Goal: Task Accomplishment & Management: Manage account settings

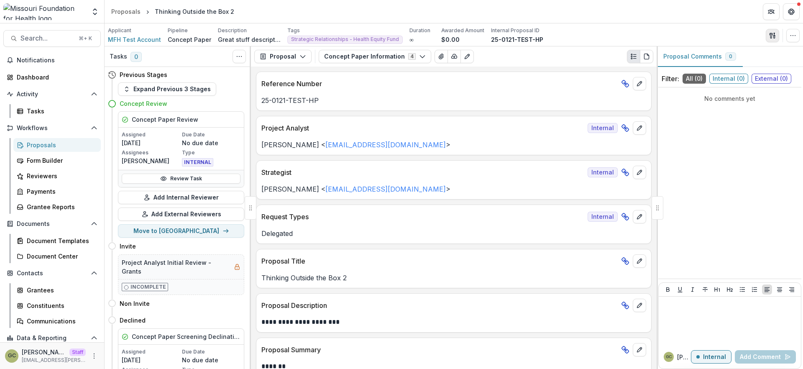
click at [769, 36] on icon "button" at bounding box center [772, 35] width 7 height 7
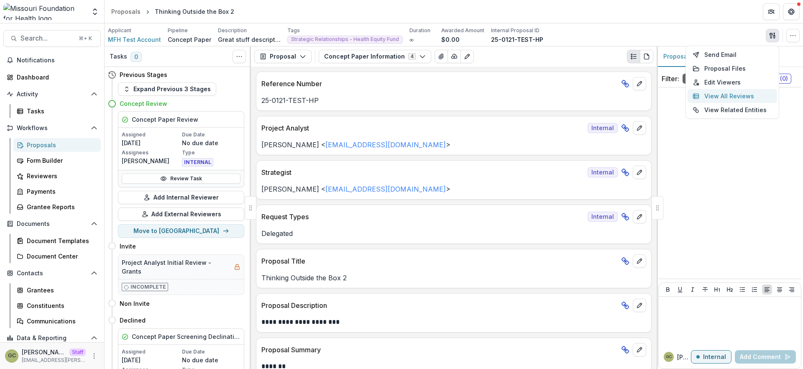
click at [736, 94] on button "View All Reviews" at bounding box center [732, 96] width 89 height 14
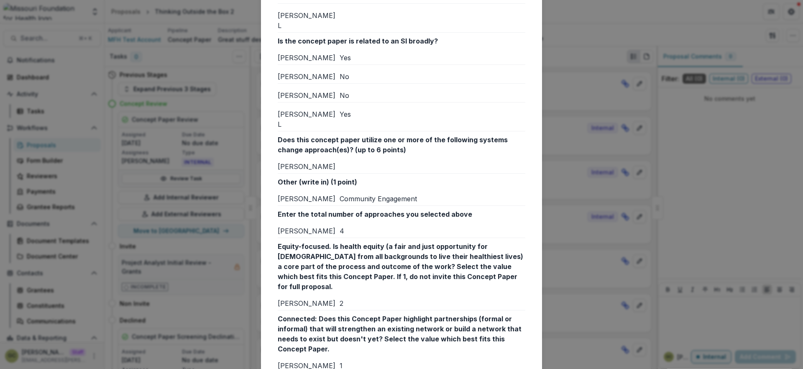
scroll to position [152, 0]
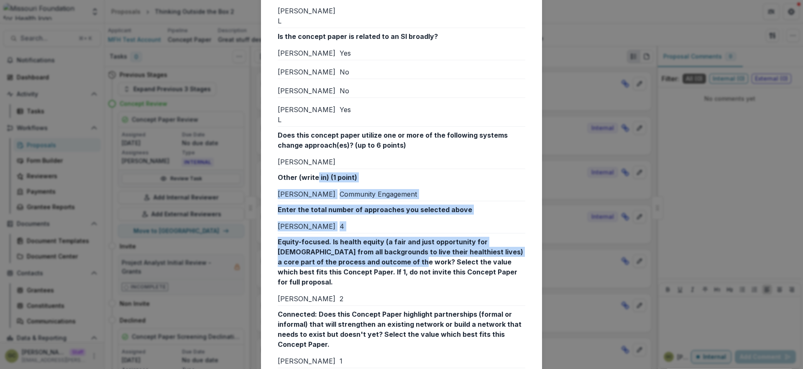
drag, startPoint x: 314, startPoint y: 156, endPoint x: 361, endPoint y: 240, distance: 96.1
click at [361, 240] on p "Equity-focused. Is health equity (a fair and just opportunity for Missourians f…" at bounding box center [402, 262] width 248 height 50
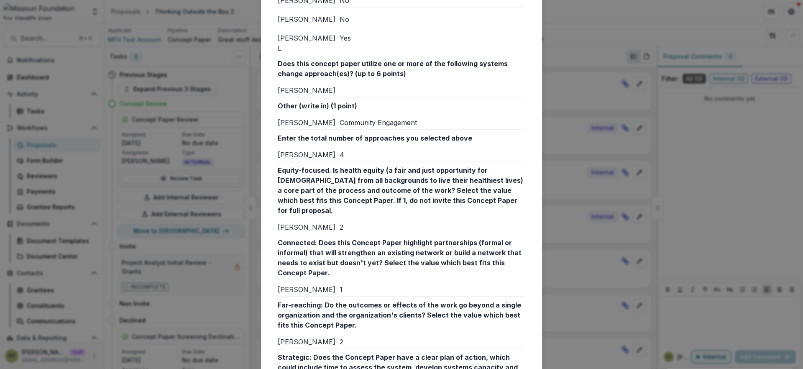
scroll to position [217, 0]
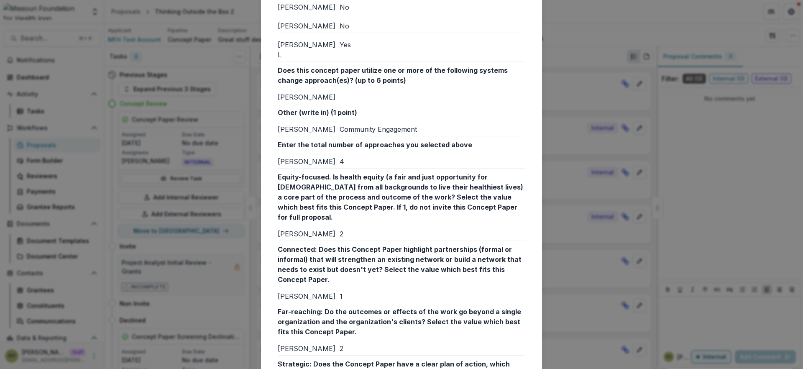
drag, startPoint x: 570, startPoint y: 186, endPoint x: 557, endPoint y: 186, distance: 12.6
click at [570, 186] on div "Reviews from External reviewers Internal External Text Block Wendy R Renee K We…" at bounding box center [401, 184] width 803 height 369
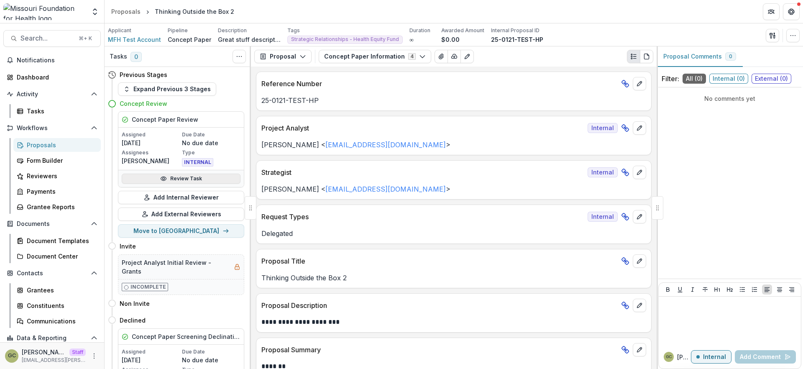
click at [206, 178] on link "Review Task" at bounding box center [181, 179] width 119 height 10
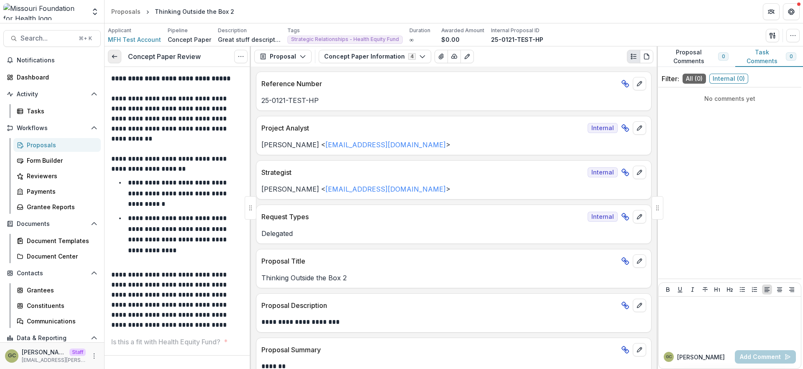
click at [117, 59] on icon at bounding box center [114, 56] width 7 height 7
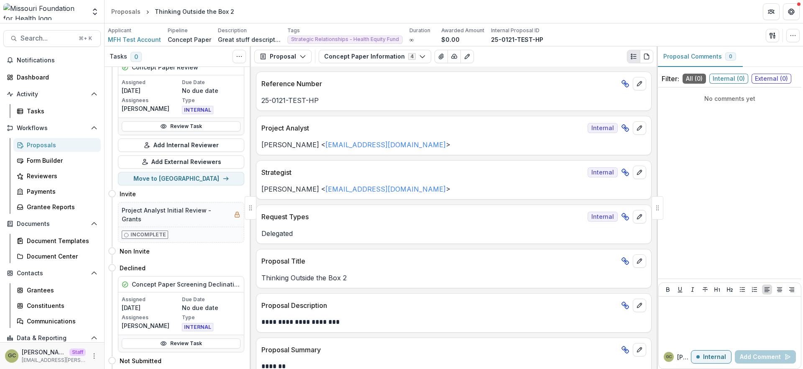
scroll to position [77, 0]
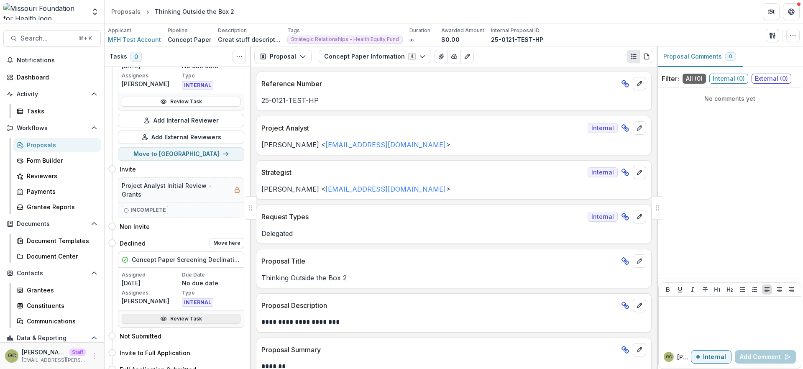
click at [210, 314] on link "Review Task" at bounding box center [181, 319] width 119 height 10
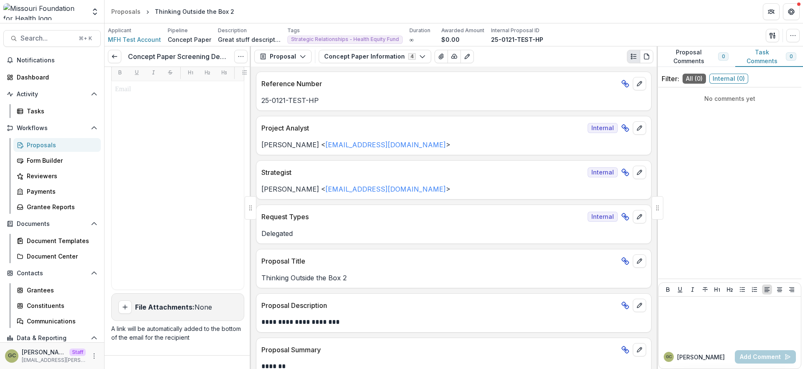
scroll to position [242, 0]
click at [767, 38] on button "button" at bounding box center [772, 35] width 13 height 13
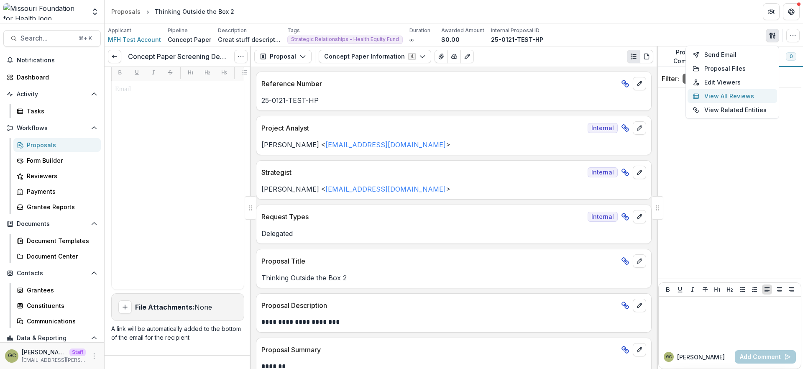
click at [733, 96] on button "View All Reviews" at bounding box center [732, 96] width 89 height 14
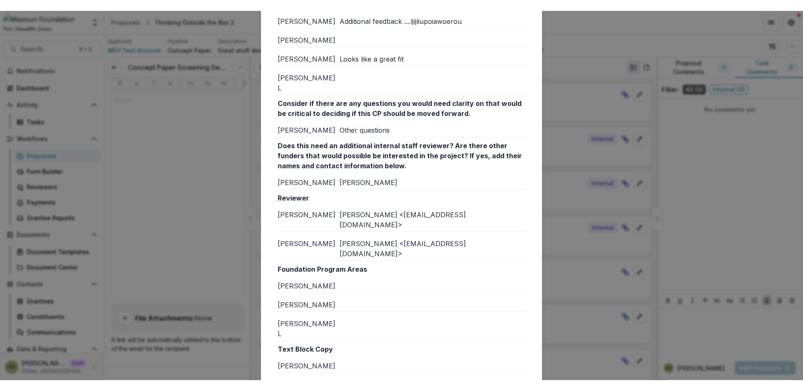
scroll to position [795, 0]
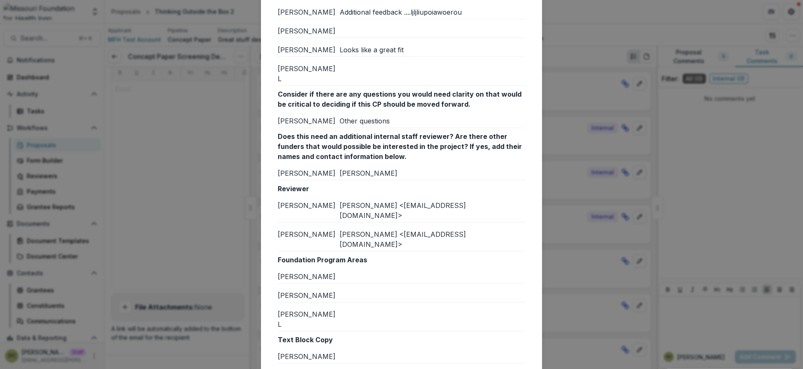
click at [565, 160] on div "Reviews from External reviewers Internal External Text Block Wendy R Renee K We…" at bounding box center [401, 184] width 803 height 369
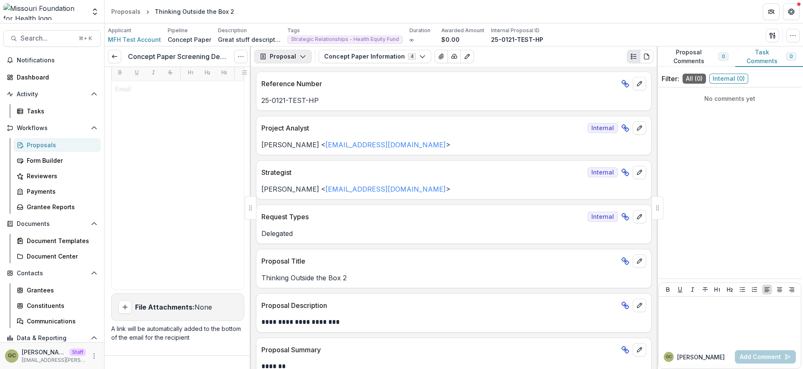
click at [299, 59] on icon "button" at bounding box center [302, 56] width 7 height 7
click at [768, 34] on button "button" at bounding box center [772, 35] width 13 height 13
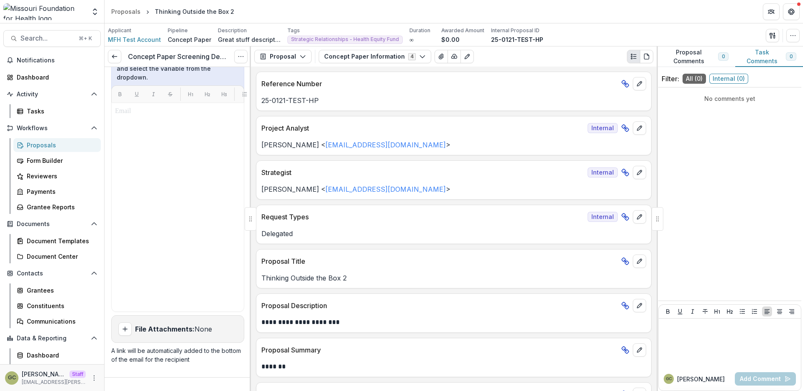
scroll to position [220, 0]
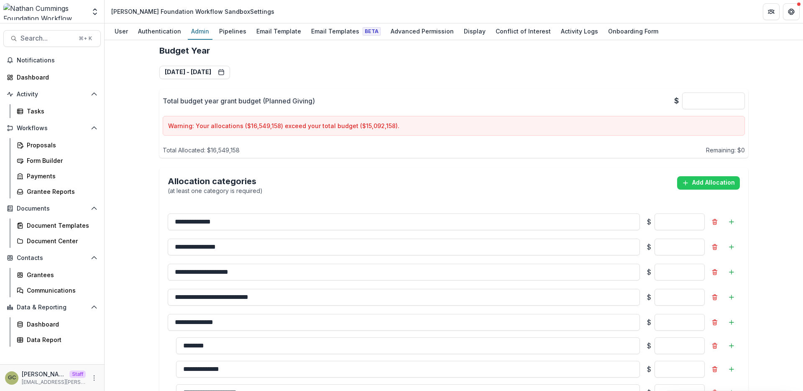
scroll to position [903, 0]
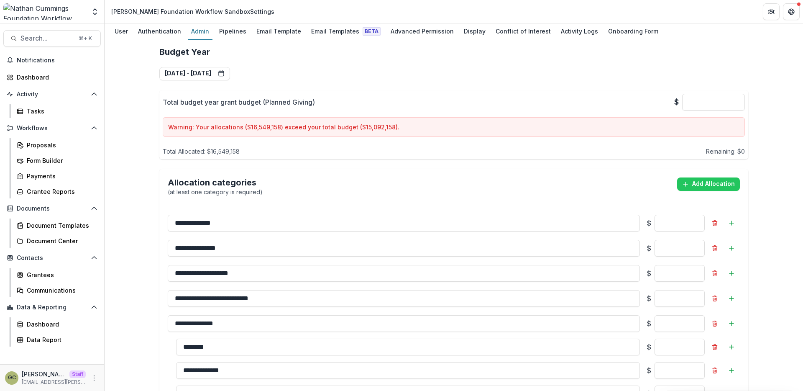
click at [294, 123] on p "Warning: Your allocations ($ 16,549,158 ) exceed your total budget ($ 15,092,15…" at bounding box center [453, 127] width 571 height 9
click at [277, 123] on p "Warning: Your allocations ($ 16,549,158 ) exceed your total budget ($ 15,092,15…" at bounding box center [453, 127] width 571 height 9
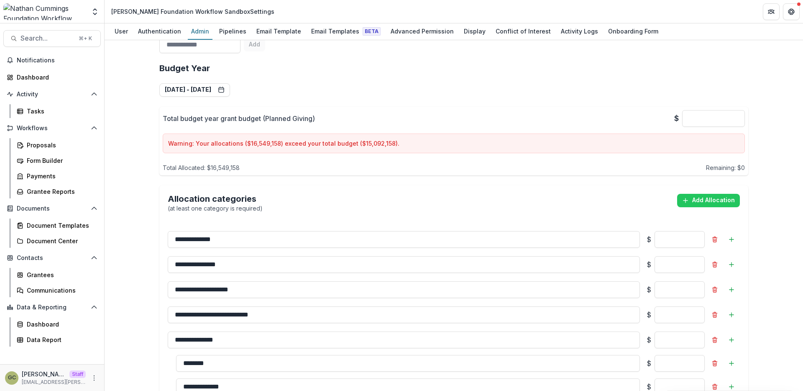
click at [249, 160] on div "Total Allocated: $ 16,549,158 Remaining: $ 0" at bounding box center [454, 166] width 582 height 12
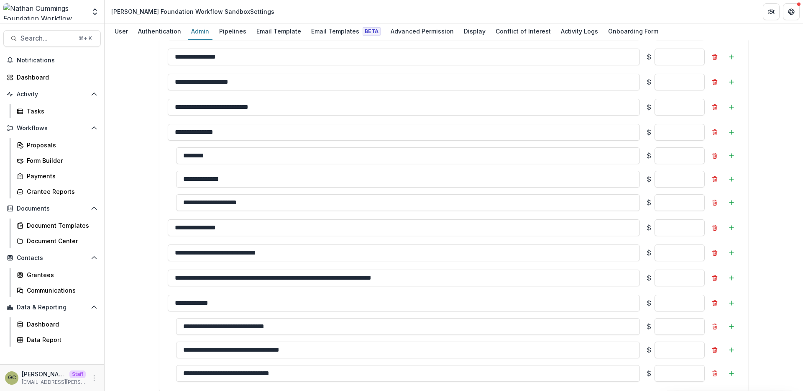
scroll to position [1093, 0]
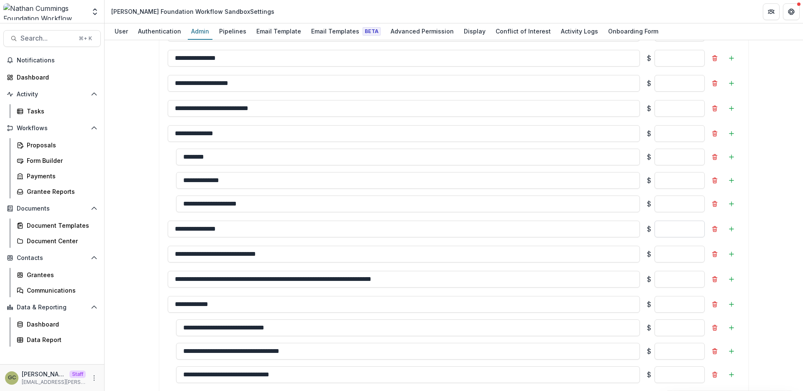
click at [666, 220] on input "*******" at bounding box center [680, 228] width 50 height 17
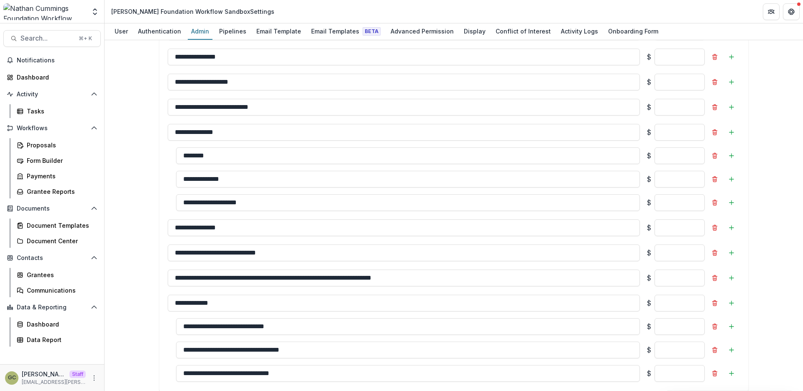
scroll to position [1094, 0]
